Goal: Transaction & Acquisition: Purchase product/service

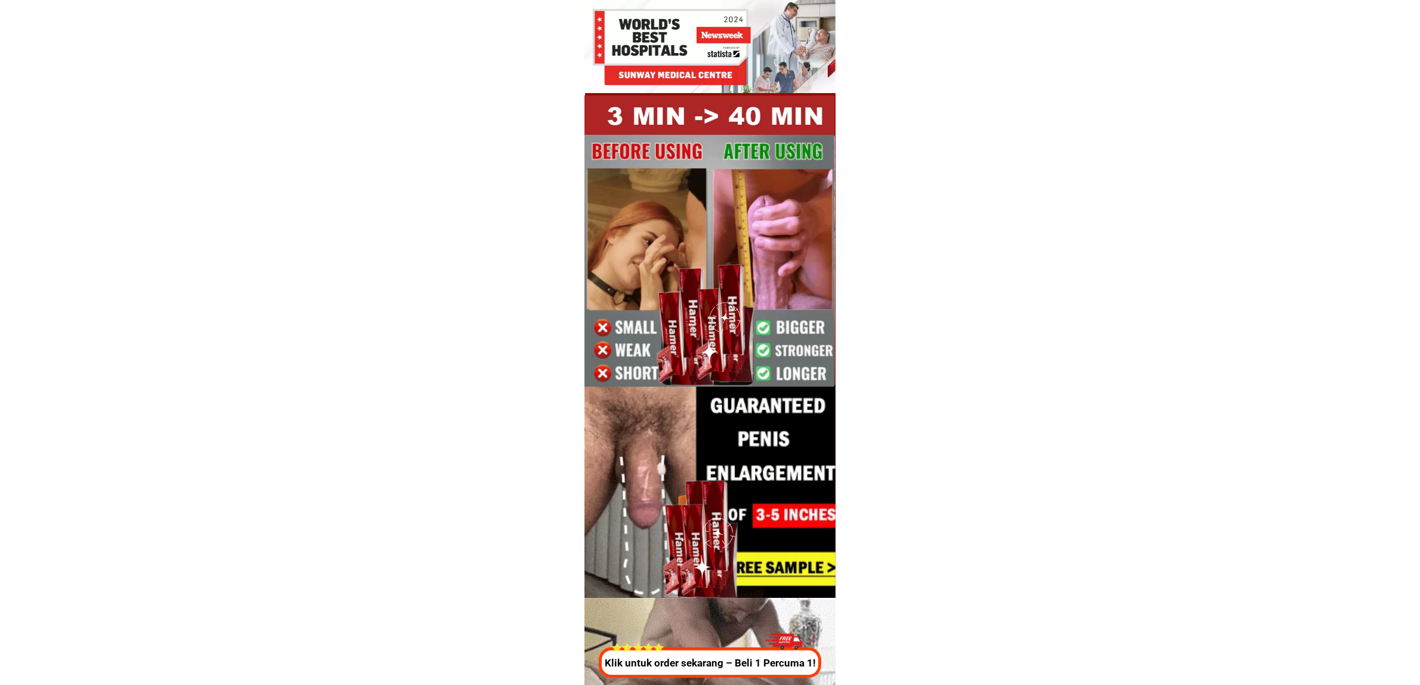
click at [710, 654] on div at bounding box center [709, 662] width 222 height 30
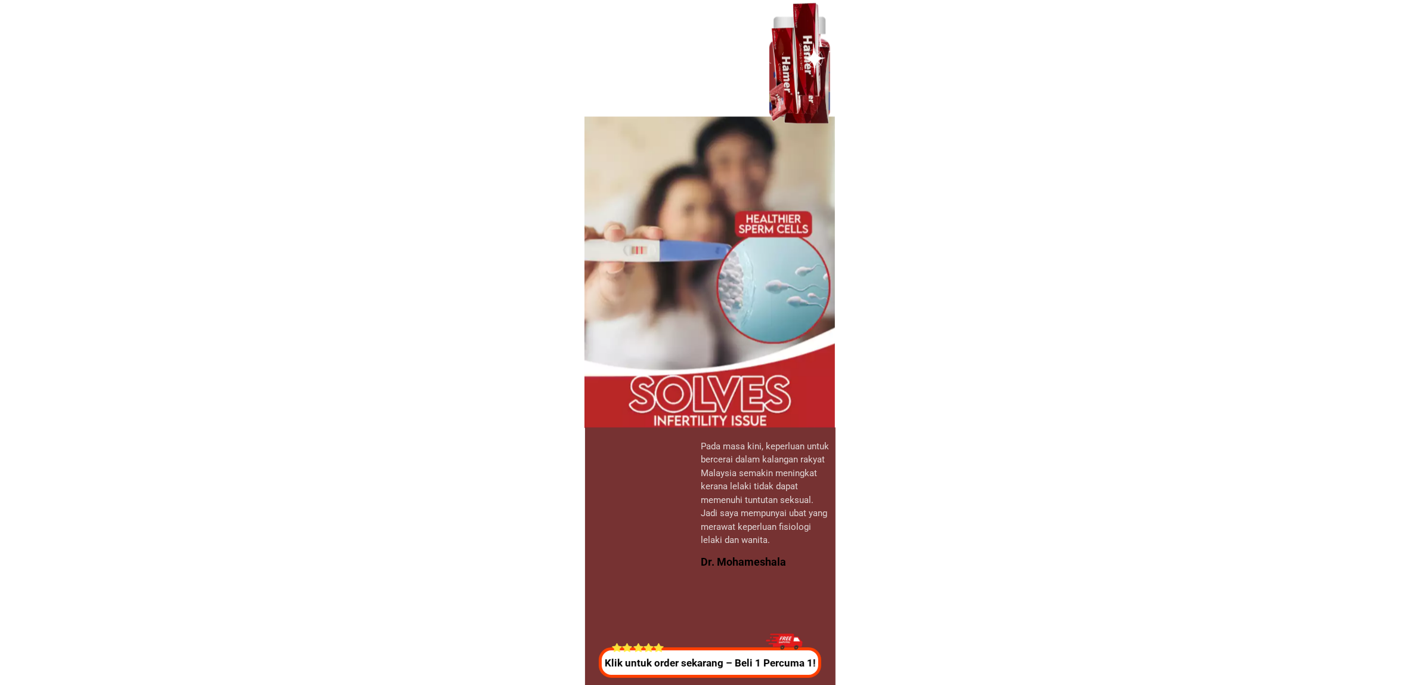
scroll to position [4435, 0]
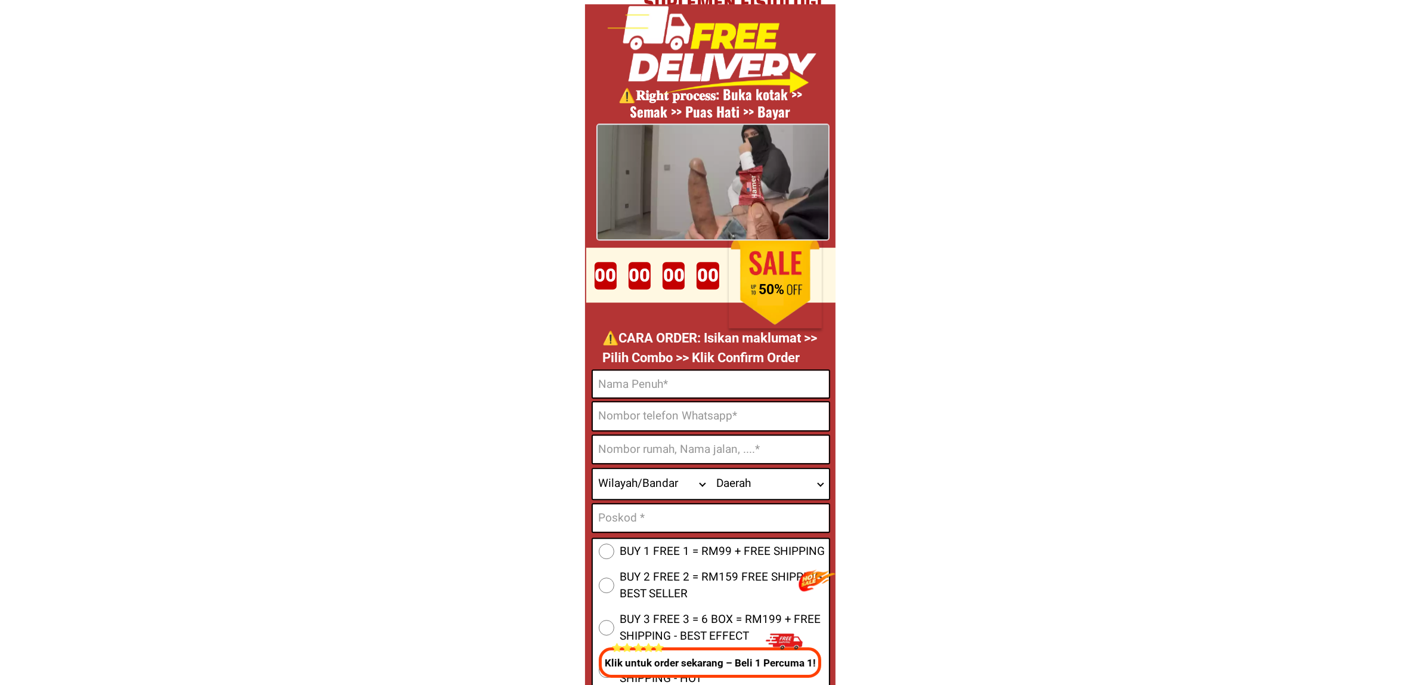
click at [672, 403] on input "Input phone_number" at bounding box center [711, 416] width 236 height 28
paste input "183147753"
type input "183147753"
click at [686, 362] on p "⚠️️CARA ORDER: Isikan maklumat >> Pilih Combo >> Klik Confirm Order" at bounding box center [712, 347] width 221 height 39
paste input "[PERSON_NAME] b Kamaruzaman"
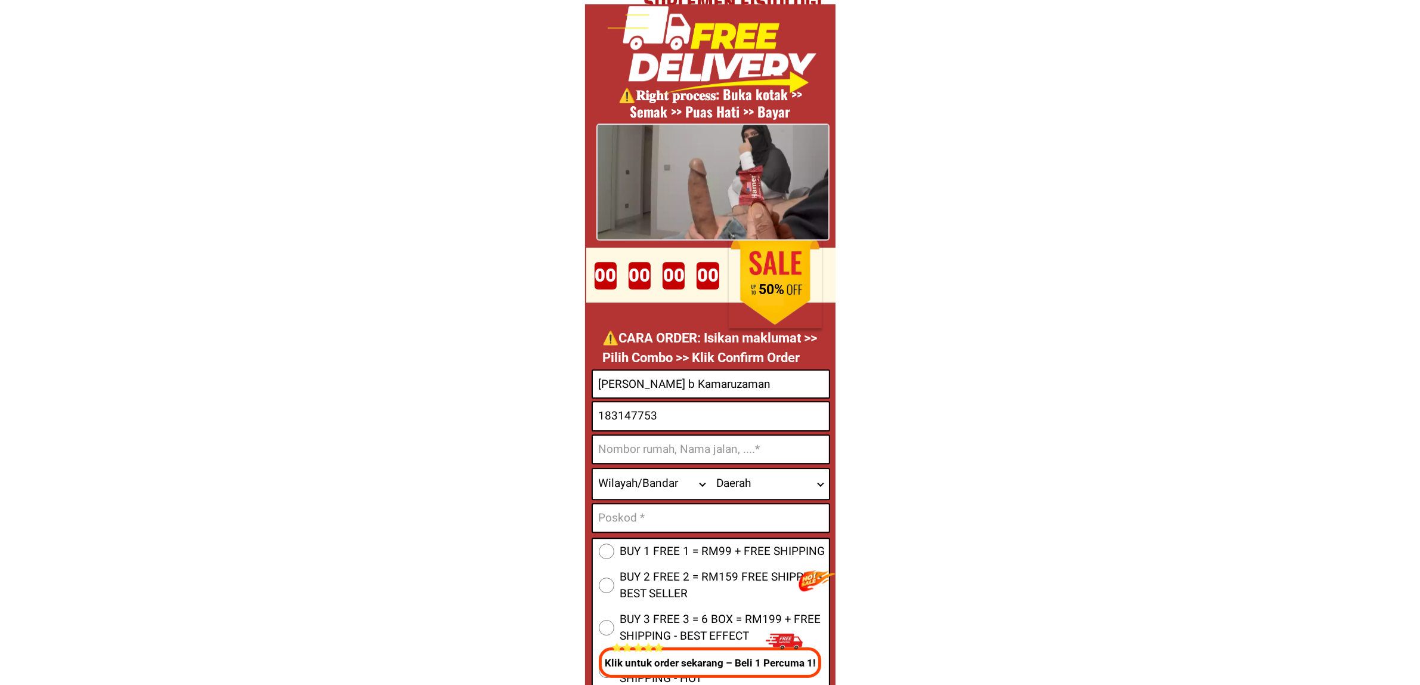
drag, startPoint x: 698, startPoint y: 383, endPoint x: 729, endPoint y: 394, distance: 33.4
click at [698, 383] on input "[PERSON_NAME] b Kamaruzaman" at bounding box center [711, 383] width 236 height 27
type input "[PERSON_NAME] b Kamaruzaman"
click at [734, 440] on input "Input address" at bounding box center [711, 448] width 236 height 27
paste input "No91rumah rakyat b.kikir (peringkat 2)"
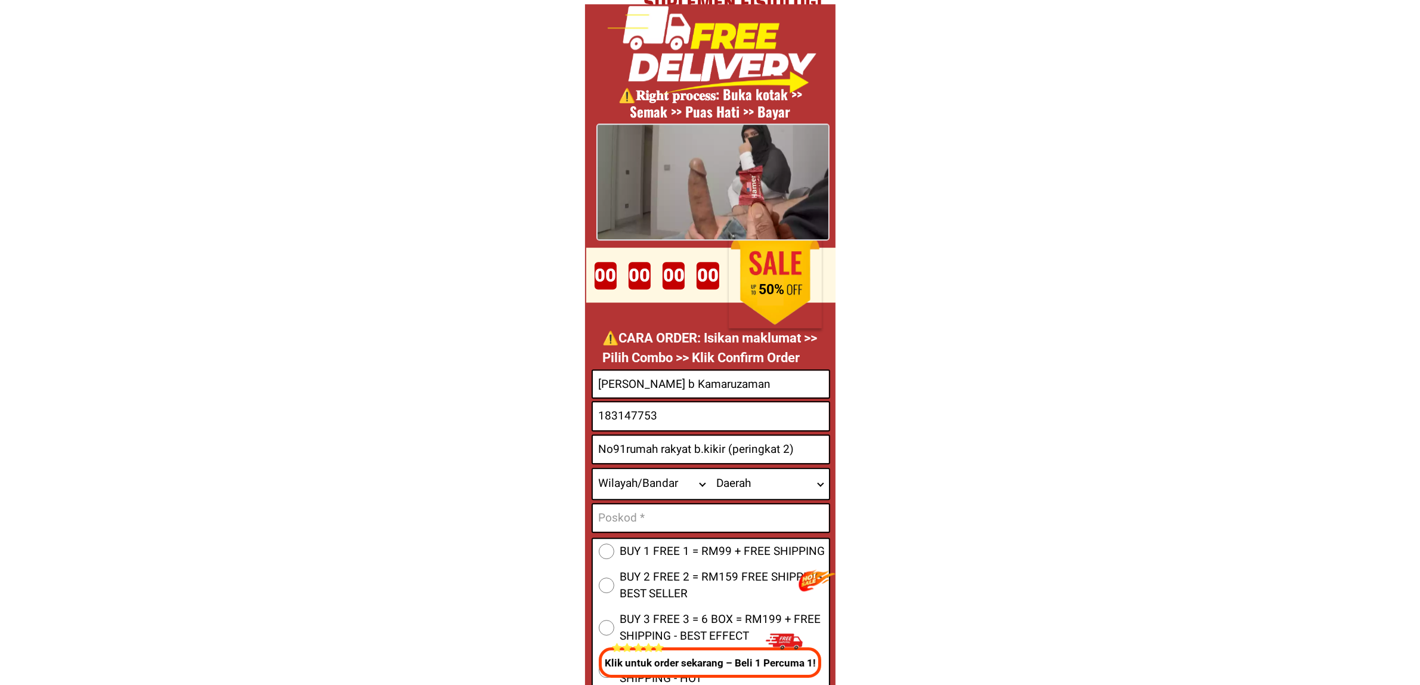
type input "No91rumah rakyat b.kikir (peringkat 2)"
click at [621, 477] on select "Wilayah/[GEOGRAPHIC_DATA] [GEOGRAPHIC_DATA] [GEOGRAPHIC_DATA] [GEOGRAPHIC_DATA]…" at bounding box center [652, 484] width 118 height 30
select select "60_R2939674"
click at [593, 469] on select "Wilayah/[GEOGRAPHIC_DATA] [GEOGRAPHIC_DATA] [GEOGRAPHIC_DATA] [GEOGRAPHIC_DATA]…" at bounding box center [652, 484] width 118 height 30
click at [772, 469] on select "Daerah [GEOGRAPHIC_DATA] Enstek [GEOGRAPHIC_DATA] [GEOGRAPHIC_DATA] [GEOGRAPHIC…" at bounding box center [770, 484] width 118 height 30
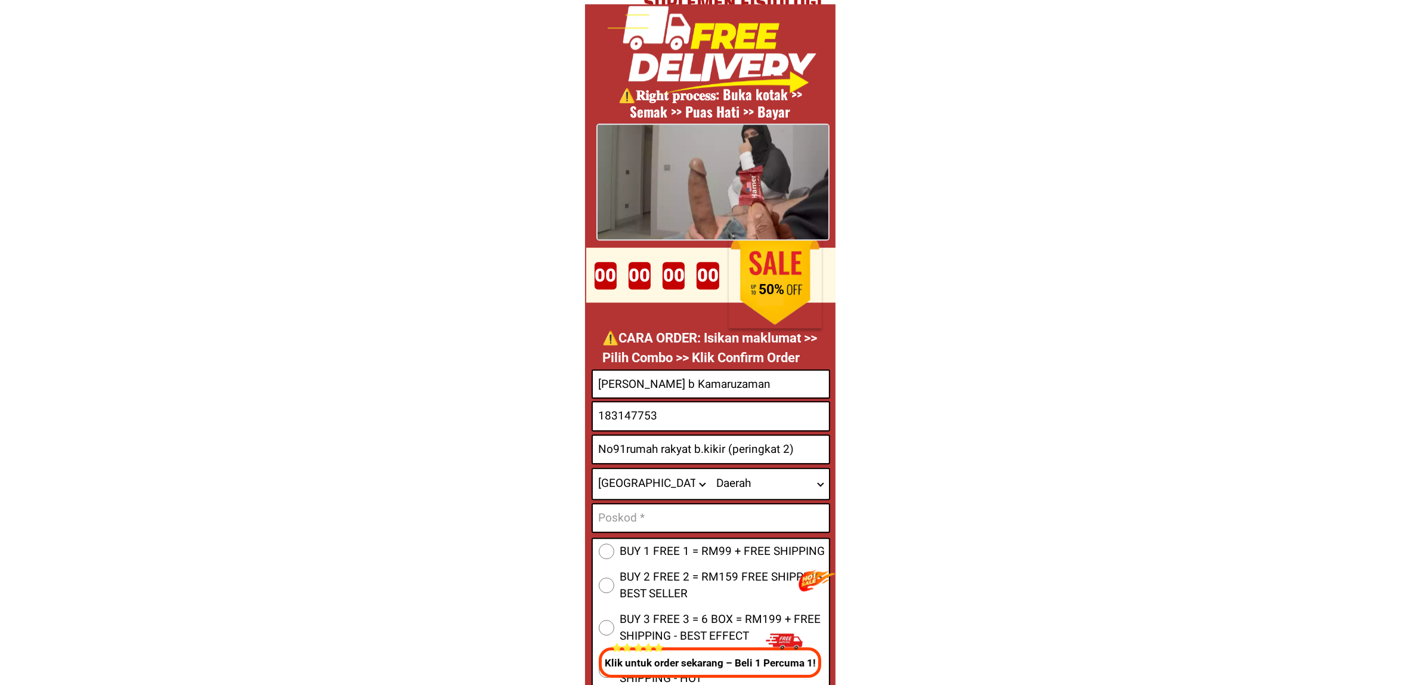
select select "60R_R000091"
click at [711, 469] on select "Daerah [GEOGRAPHIC_DATA] Enstek [GEOGRAPHIC_DATA] [GEOGRAPHIC_DATA] [GEOGRAPHIC…" at bounding box center [770, 484] width 118 height 30
click at [684, 515] on input "Input text_input_1" at bounding box center [711, 517] width 236 height 27
type input "72200"
drag, startPoint x: 595, startPoint y: 410, endPoint x: 684, endPoint y: 445, distance: 95.6
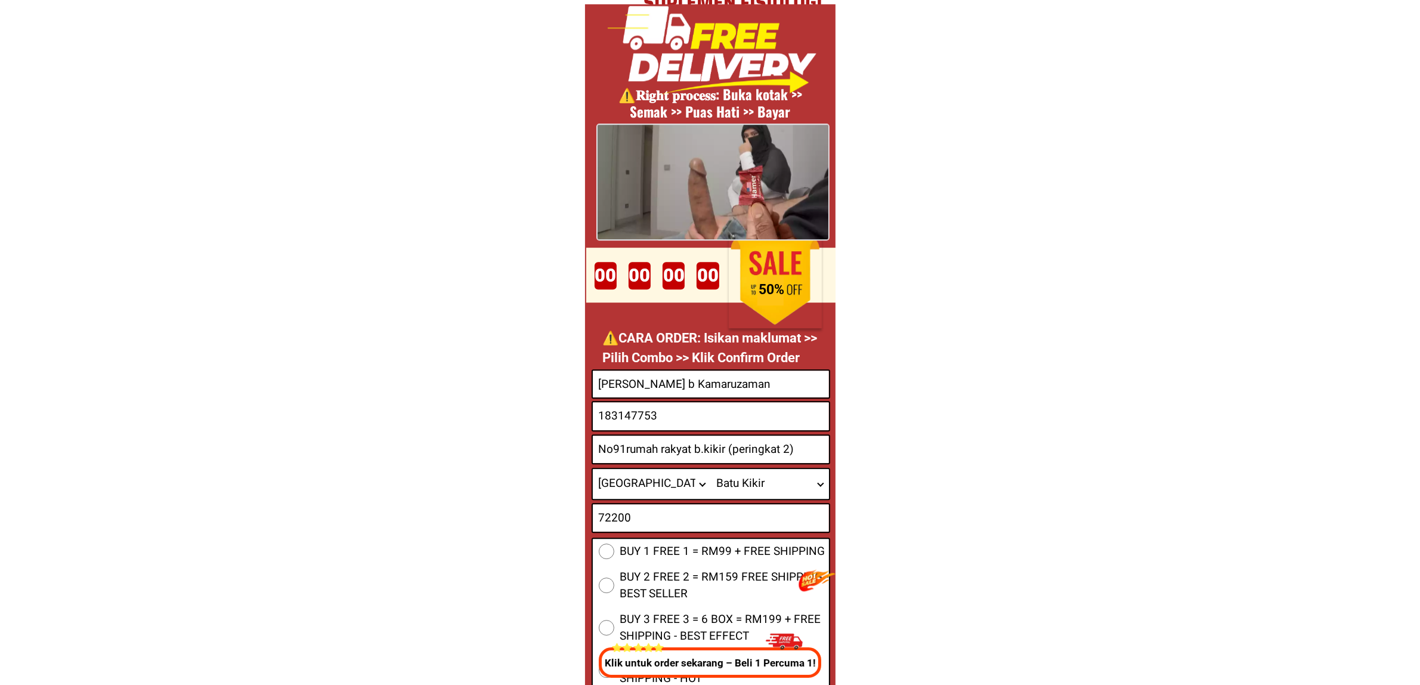
click at [595, 409] on input "183147753" at bounding box center [711, 416] width 236 height 28
type input "0183147753"
click at [678, 419] on input "0183147753" at bounding box center [711, 416] width 236 height 28
drag, startPoint x: 672, startPoint y: 562, endPoint x: 731, endPoint y: 559, distance: 59.7
click at [672, 561] on div "BUY 1 FREE 1 = RM99 + FREE SHIPPING BUY 2 FREE 2 = RM159 FREE SHIPPING - BEST S…" at bounding box center [711, 614] width 239 height 155
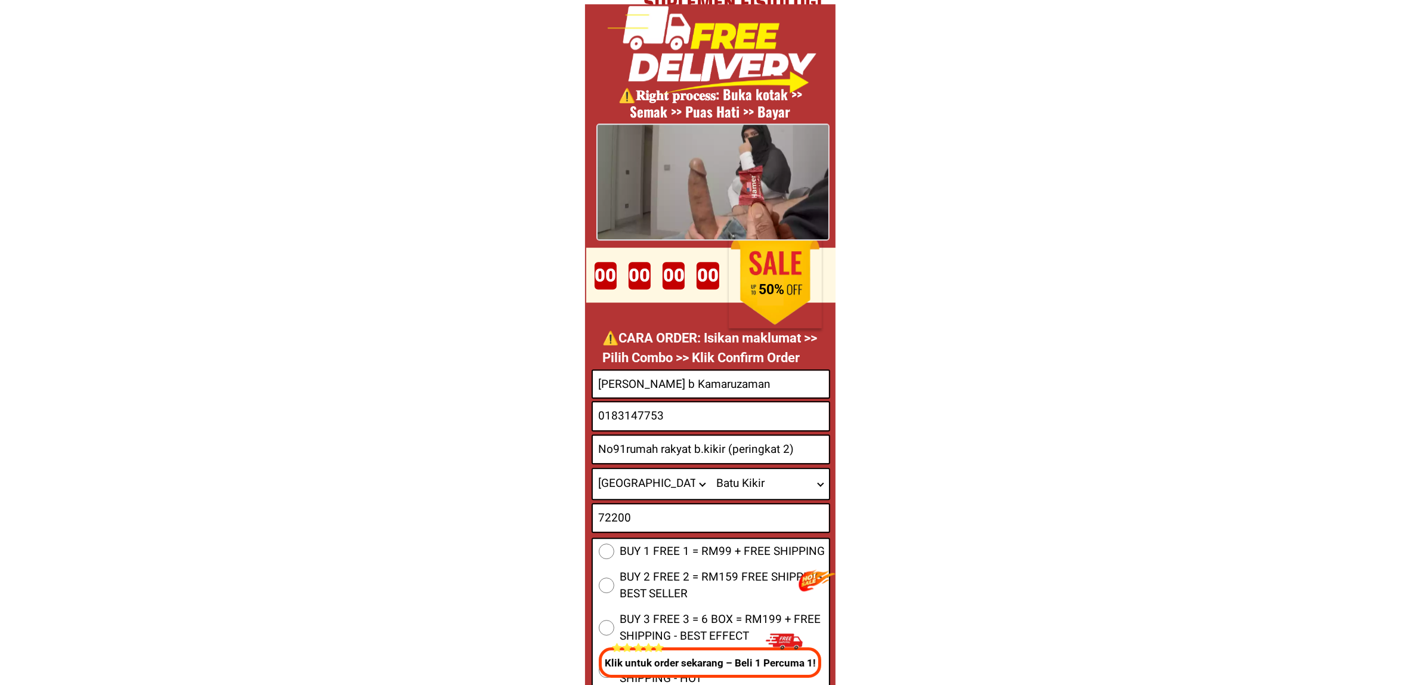
click at [744, 553] on span "BUY 1 FREE 1 = RM99 + FREE SHIPPING" at bounding box center [722, 551] width 205 height 17
click at [614, 553] on input "BUY 1 FREE 1 = RM99 + FREE SHIPPING" at bounding box center [607, 551] width 16 height 16
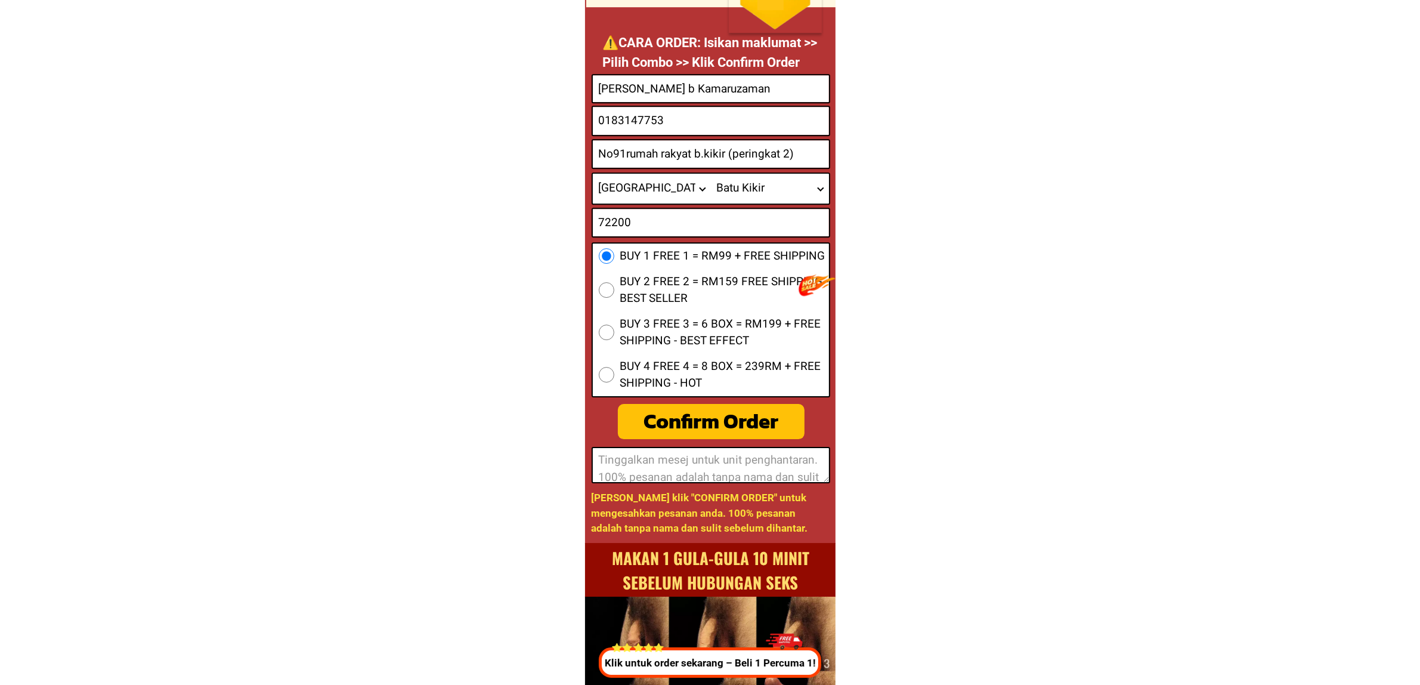
scroll to position [4733, 0]
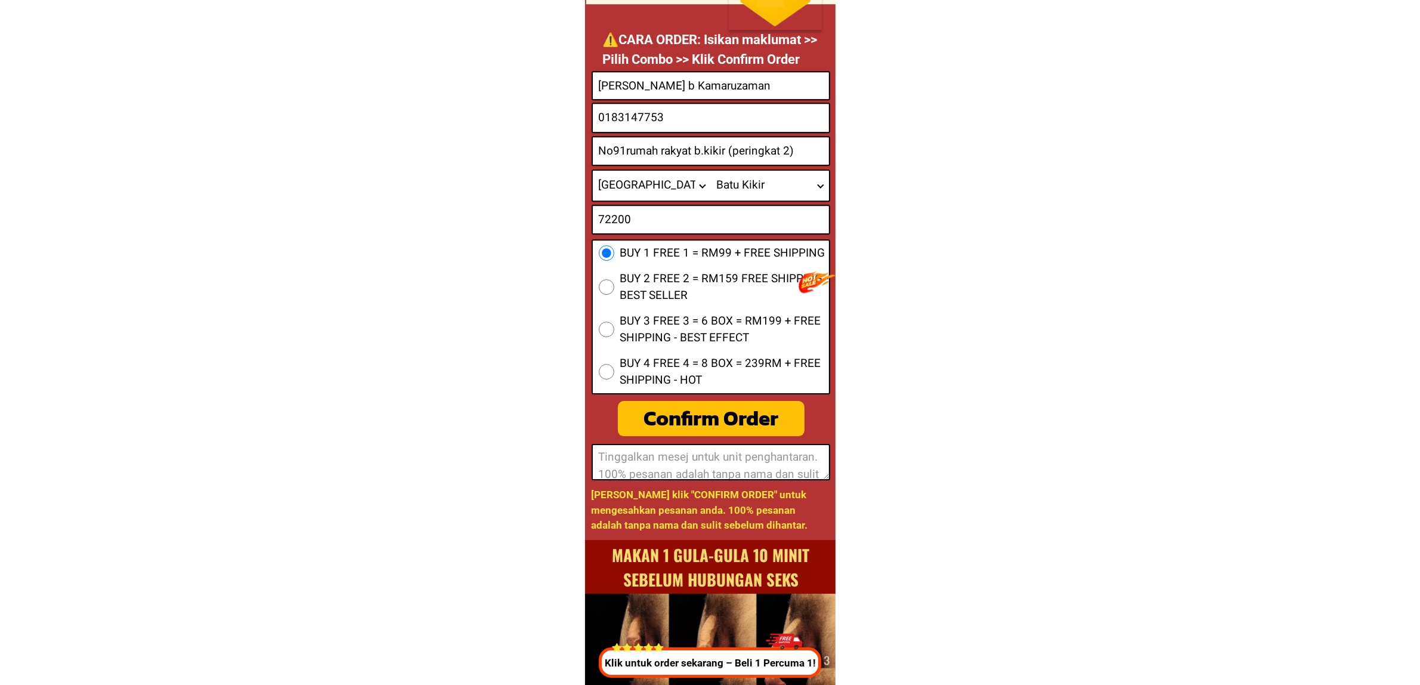
click at [704, 425] on div "Confirm Order" at bounding box center [711, 418] width 195 height 33
radio input "true"
